Goal: Task Accomplishment & Management: Use online tool/utility

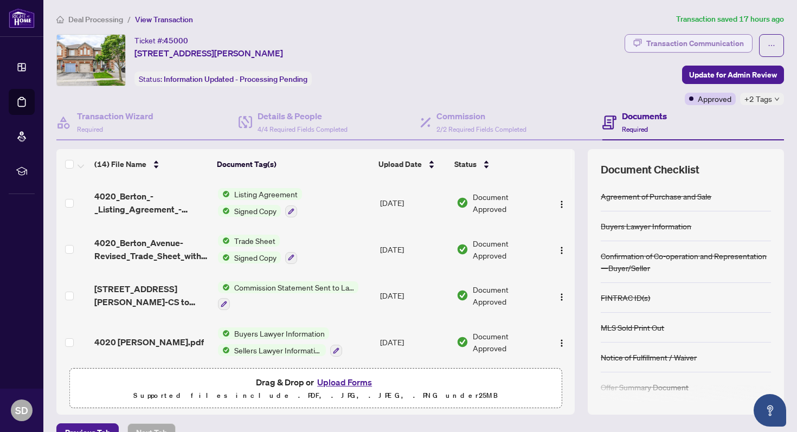
click at [675, 40] on div "Transaction Communication" at bounding box center [695, 43] width 98 height 17
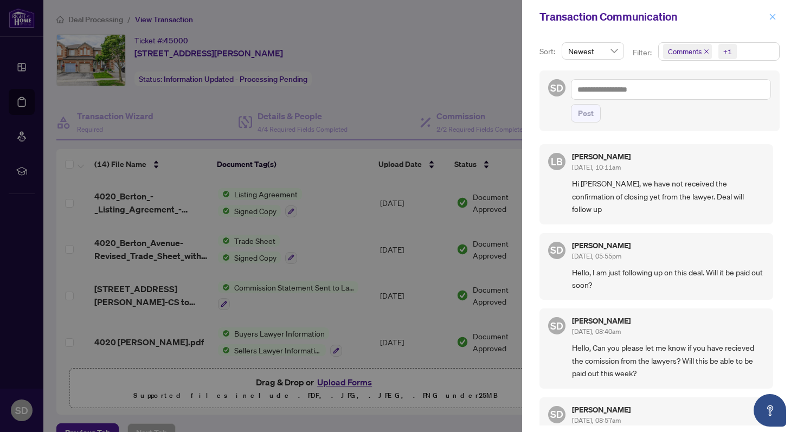
click at [772, 18] on icon "close" at bounding box center [773, 17] width 8 height 8
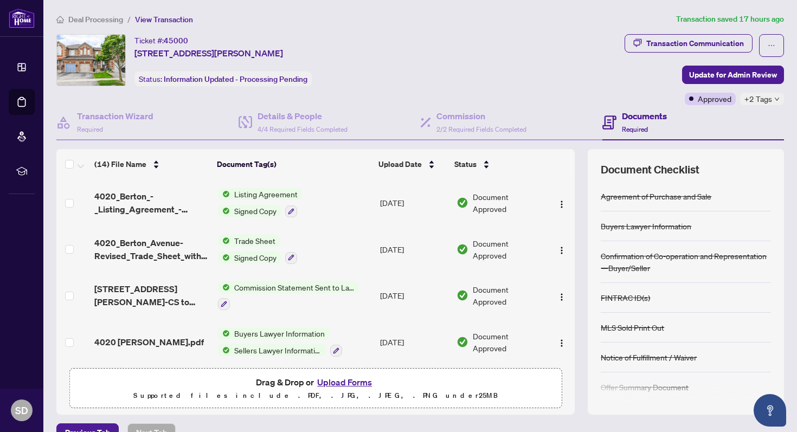
click at [508, 58] on div "Ticket #: 45000 [STREET_ADDRESS][PERSON_NAME] Status: Information Updated - Pro…" at bounding box center [338, 60] width 564 height 52
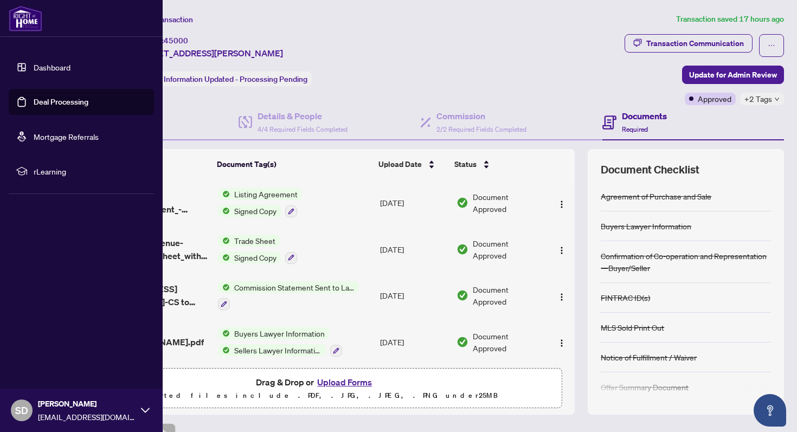
click at [61, 67] on link "Dashboard" at bounding box center [52, 67] width 37 height 10
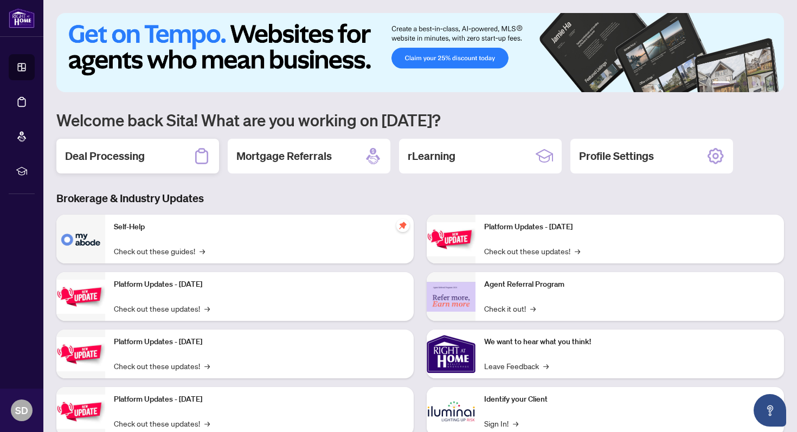
click at [143, 164] on div "Deal Processing" at bounding box center [137, 156] width 163 height 35
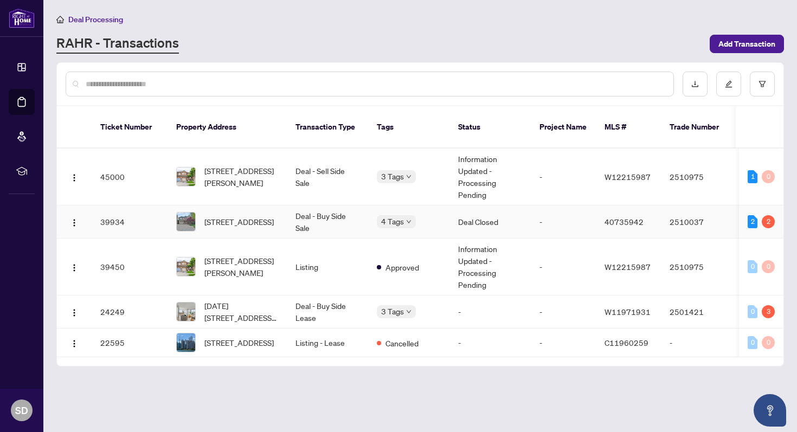
click at [508, 209] on td "Deal Closed" at bounding box center [489, 221] width 81 height 33
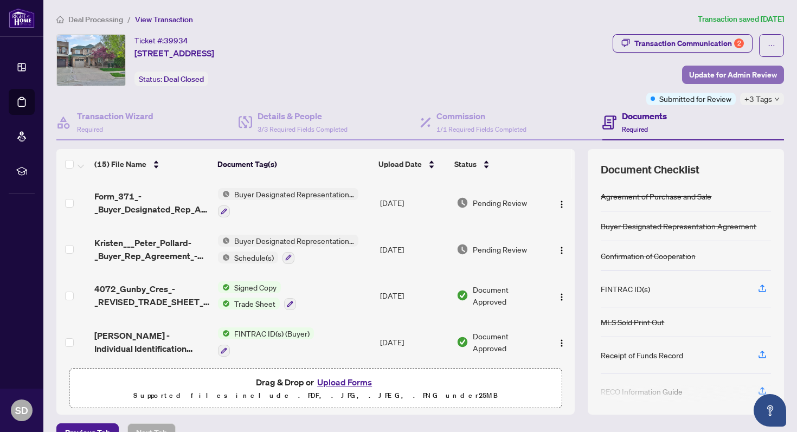
click at [763, 69] on span "Update for Admin Review" at bounding box center [733, 74] width 88 height 17
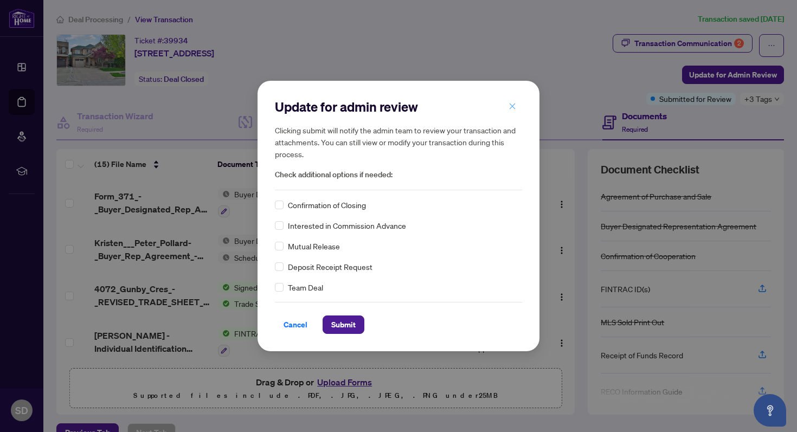
click at [511, 106] on icon "close" at bounding box center [512, 106] width 8 height 8
